Goal: Task Accomplishment & Management: Use online tool/utility

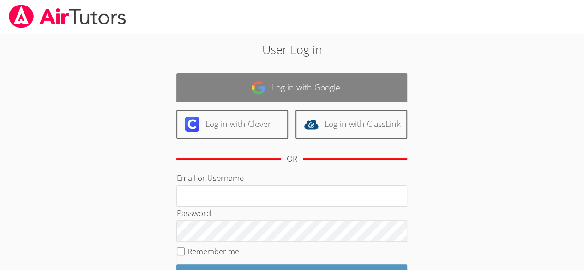
click at [289, 99] on link "Log in with Google" at bounding box center [291, 87] width 231 height 29
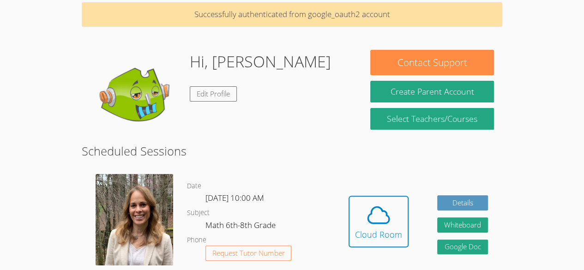
scroll to position [40, 0]
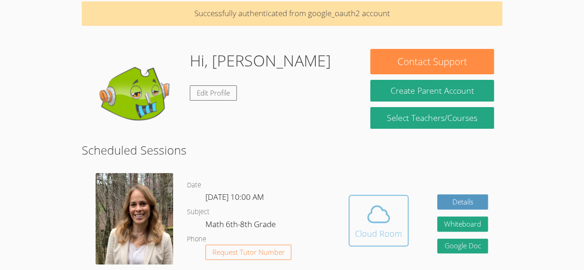
click at [391, 217] on span at bounding box center [378, 214] width 47 height 26
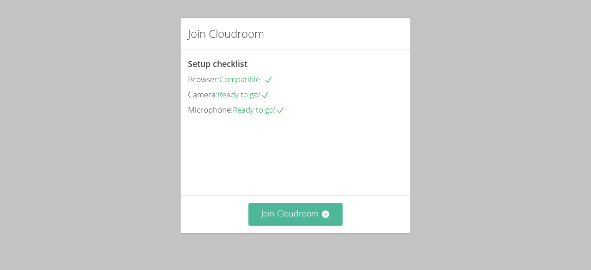
click at [301, 220] on button "Join Cloudroom" at bounding box center [295, 214] width 95 height 23
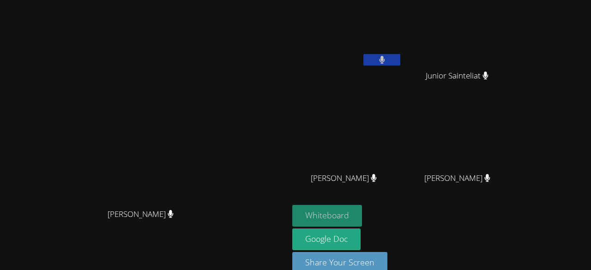
click at [362, 210] on button "Whiteboard" at bounding box center [327, 216] width 70 height 22
click at [362, 211] on button "Whiteboard" at bounding box center [327, 216] width 70 height 22
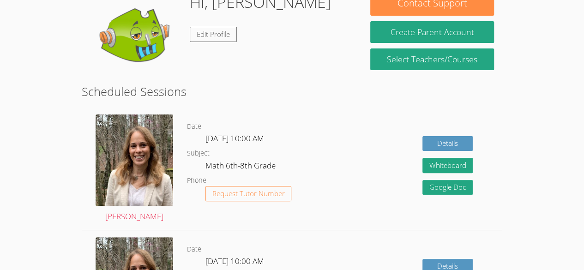
scroll to position [66, 0]
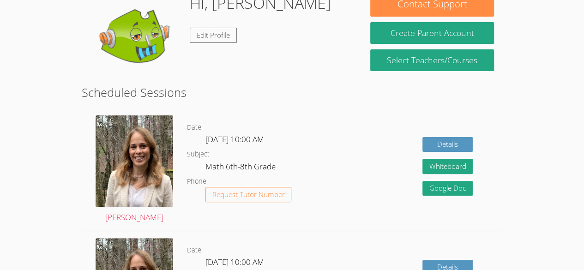
click at [331, 20] on div "Hi, [PERSON_NAME] Edit Profile" at bounding box center [222, 37] width 264 height 92
